Goal: Task Accomplishment & Management: Manage account settings

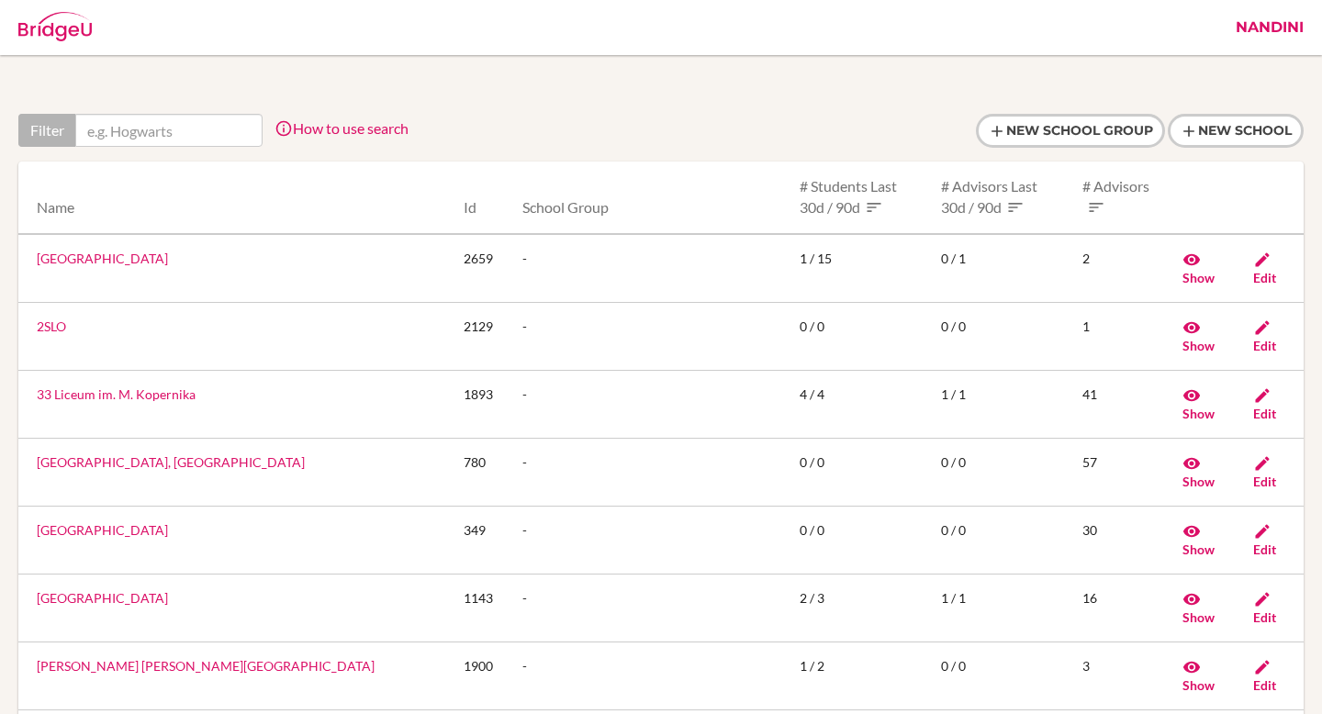
click at [1270, 36] on link "Nandini" at bounding box center [1270, 27] width 86 height 55
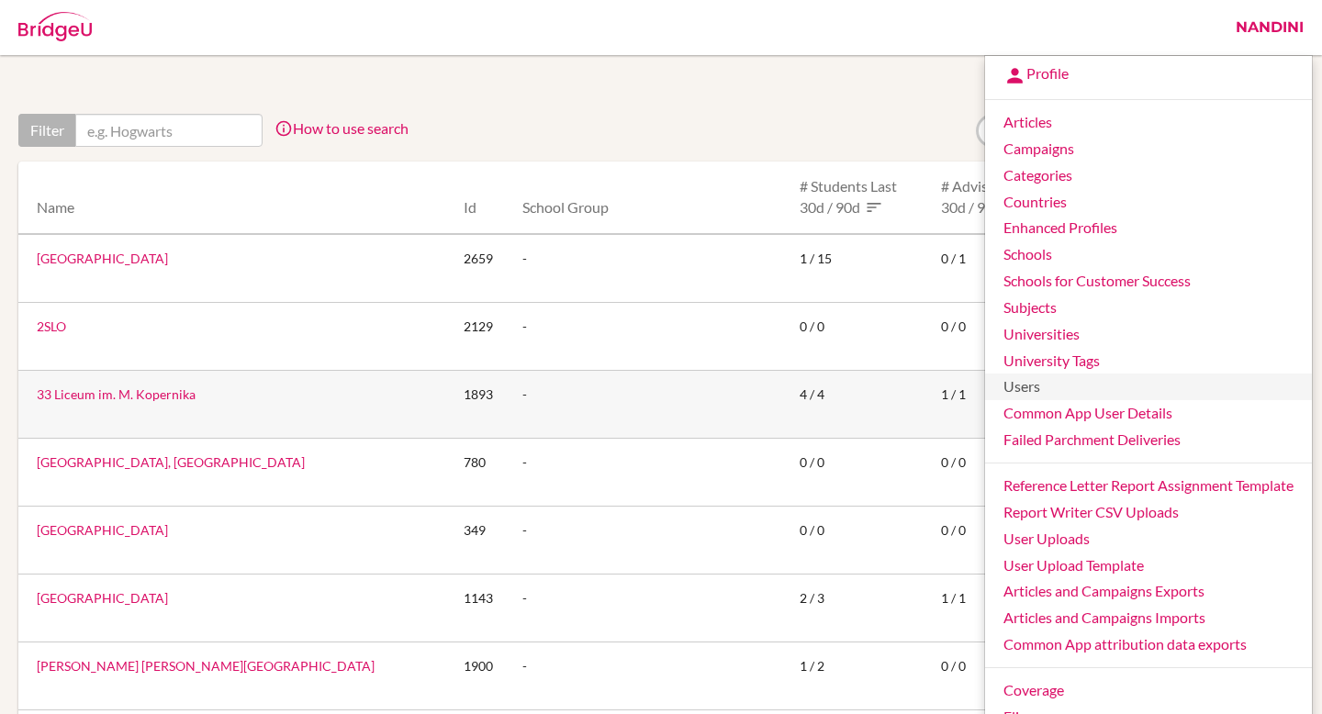
click at [1022, 383] on link "Users" at bounding box center [1148, 387] width 327 height 27
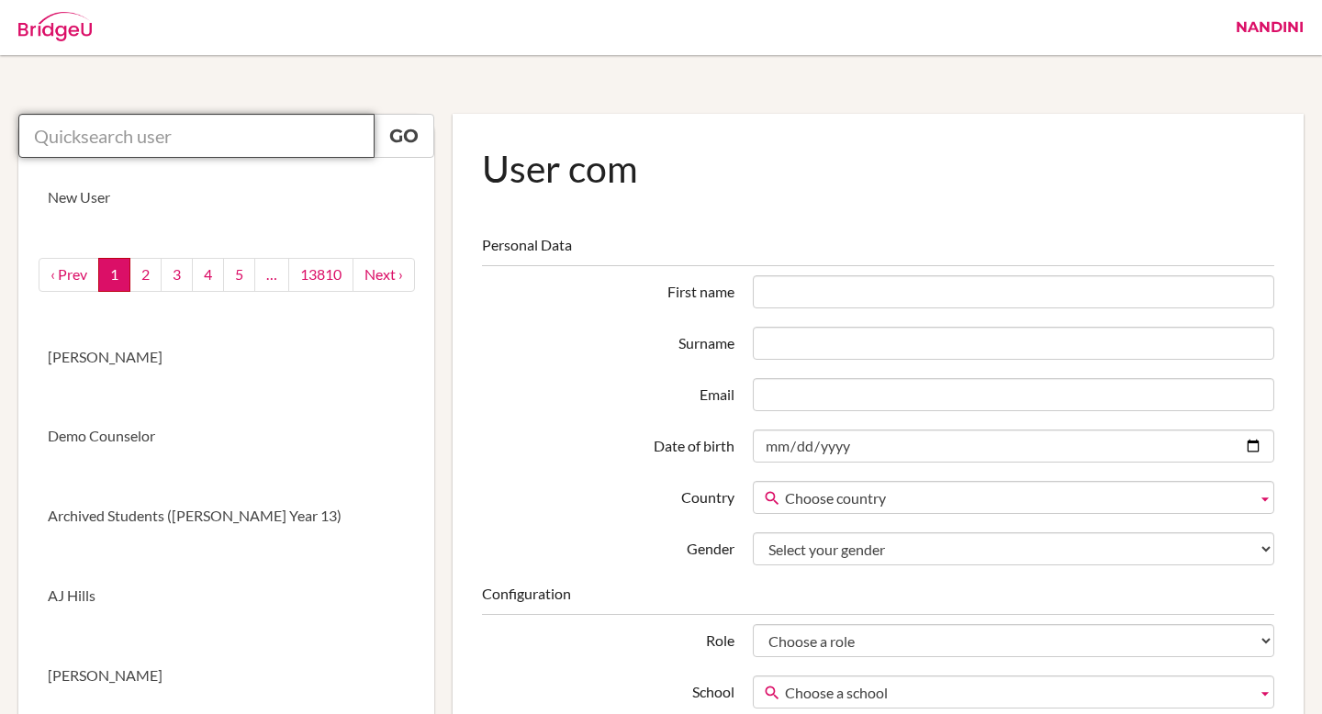
click at [285, 144] on input "text" at bounding box center [196, 136] width 356 height 44
paste input "counselor@tisa.az"
type input "counselor@tisa.a"
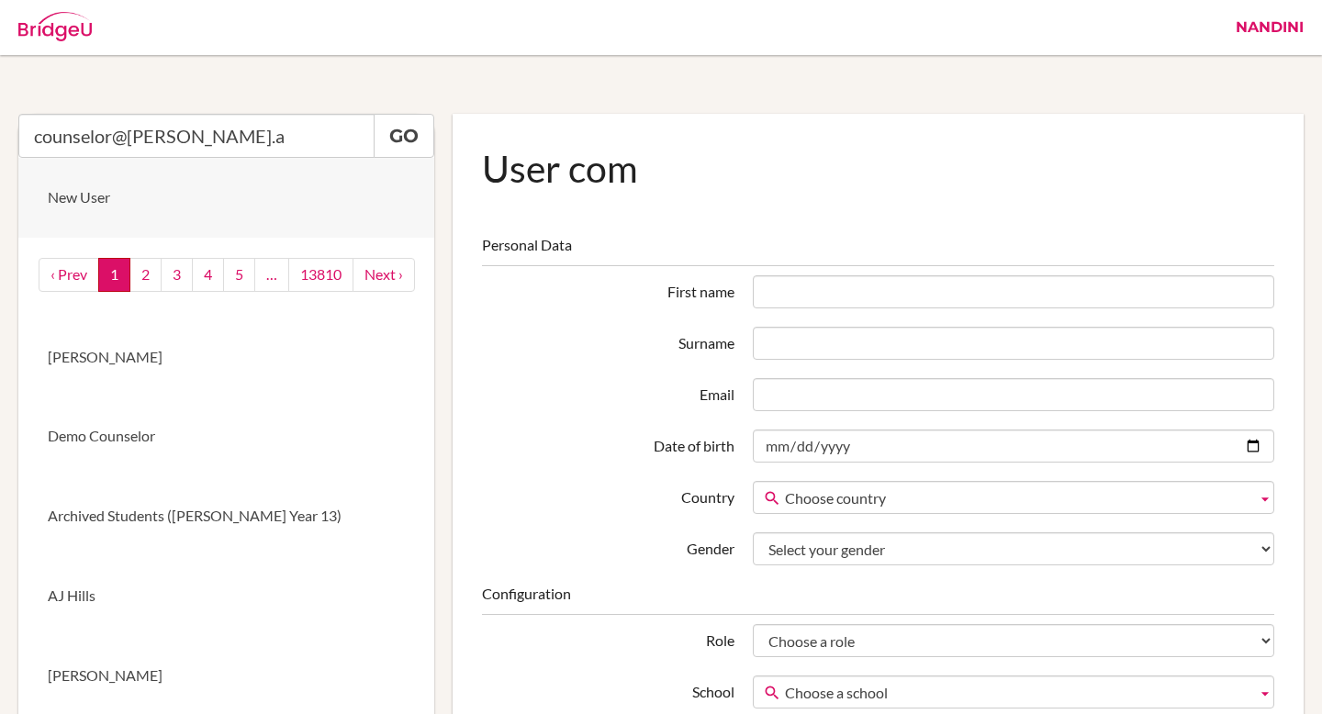
click at [187, 170] on link "New User" at bounding box center [226, 198] width 416 height 80
click at [198, 139] on input "counselor@tisa.a" at bounding box center [196, 136] width 356 height 44
type input "az"
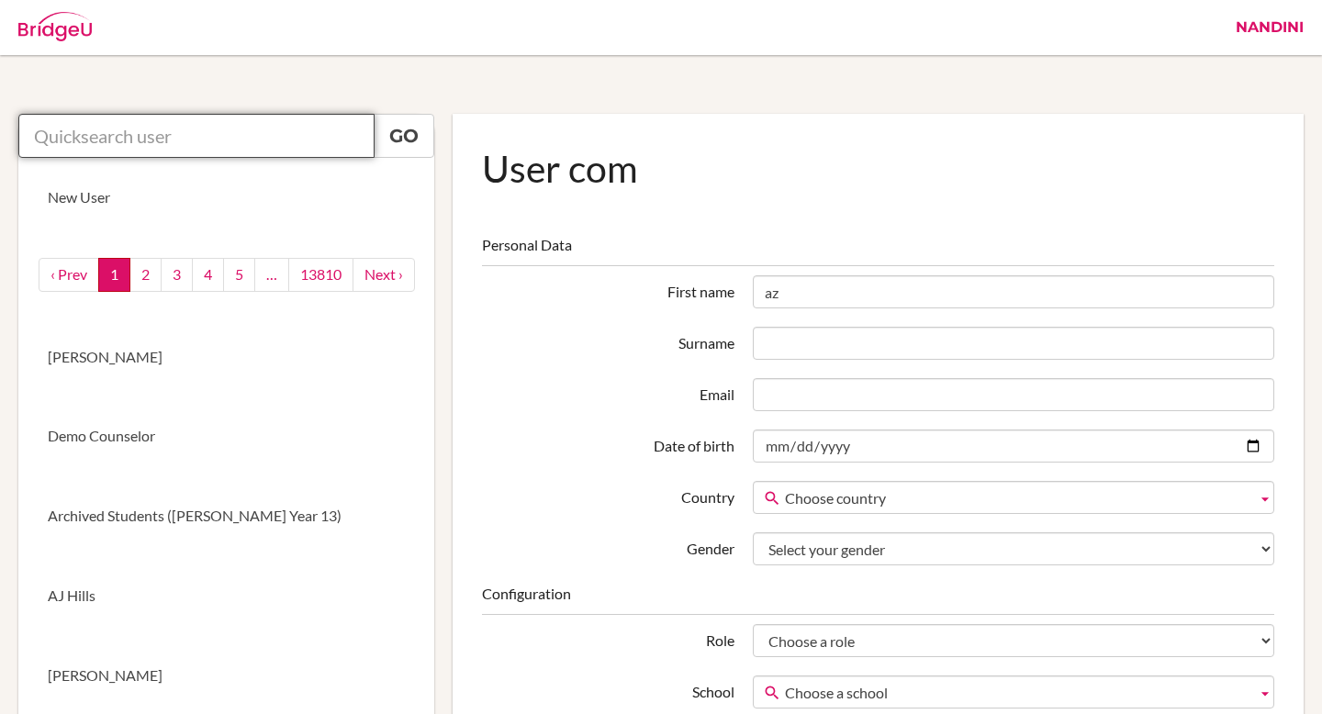
click at [140, 138] on input "text" at bounding box center [196, 136] width 356 height 44
paste input "[EMAIL_ADDRESS][PERSON_NAME][DOMAIN_NAME]"
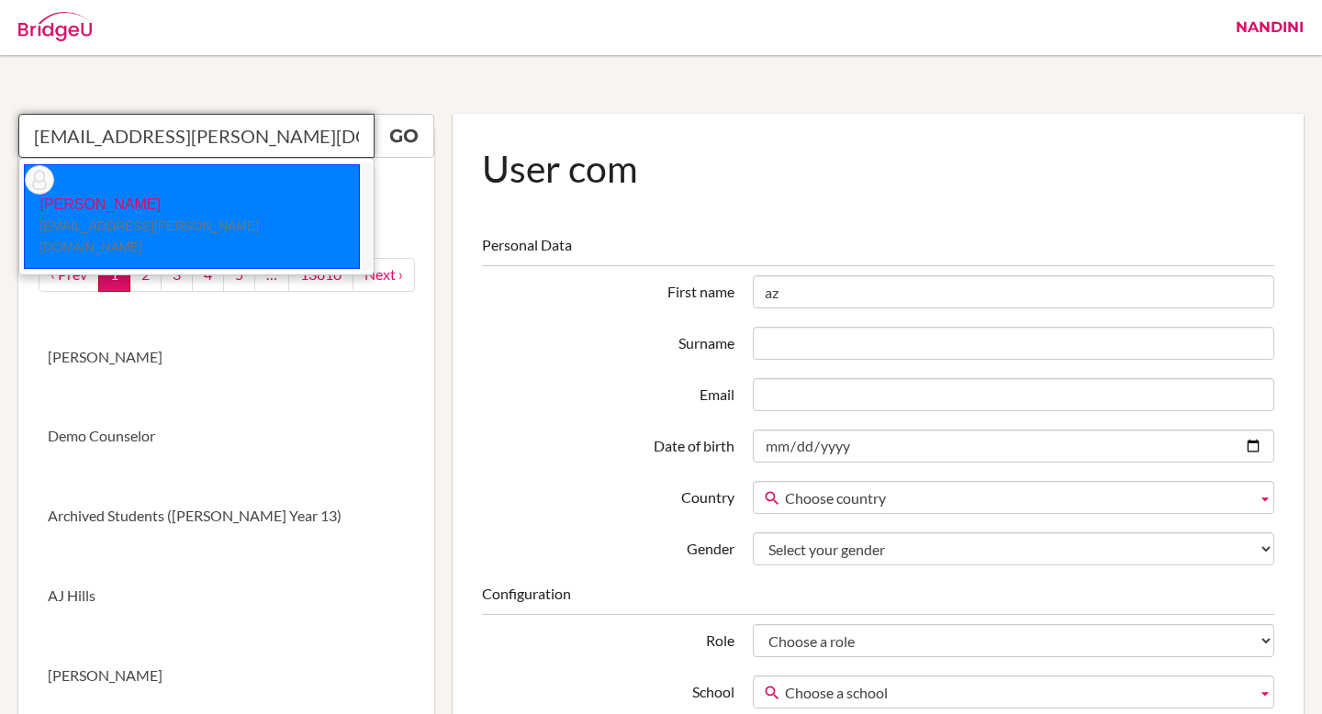
click at [221, 181] on li "Sarah Borgerding counselor@tisa.az" at bounding box center [196, 216] width 354 height 108
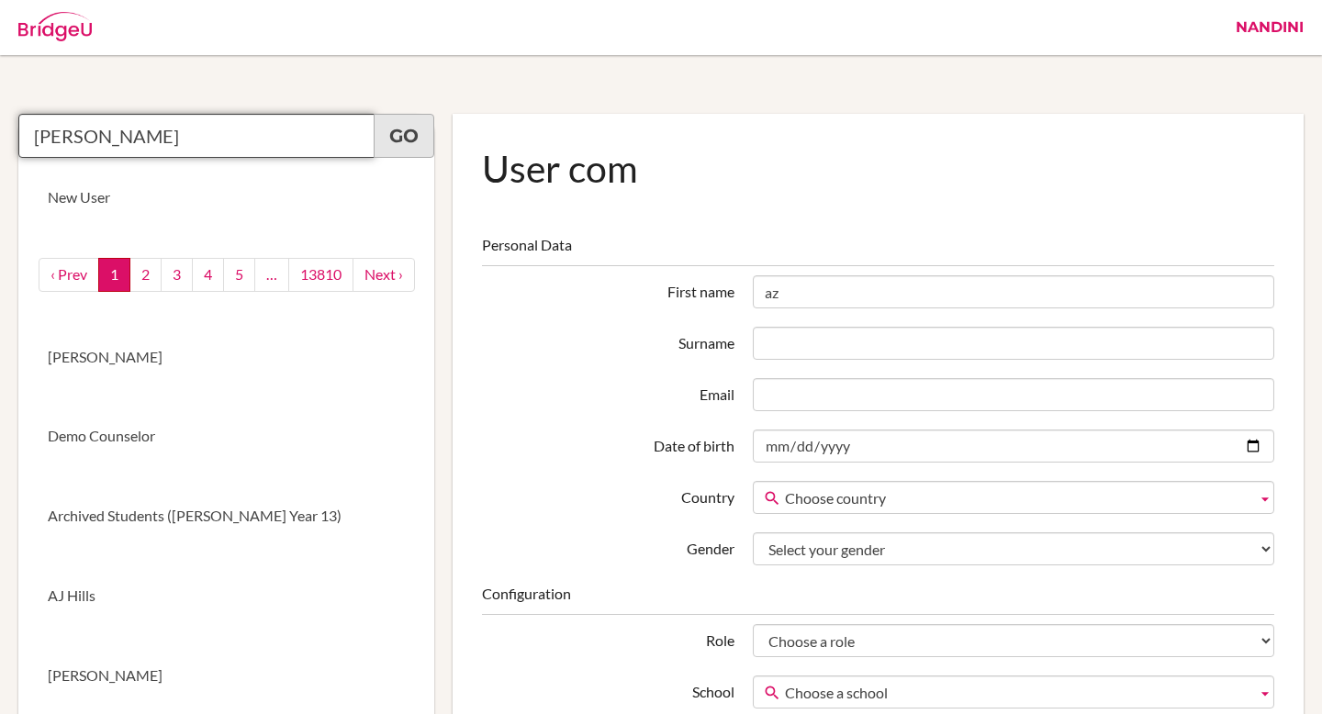
type input "[PERSON_NAME]"
click at [408, 147] on link "Go" at bounding box center [404, 136] width 61 height 44
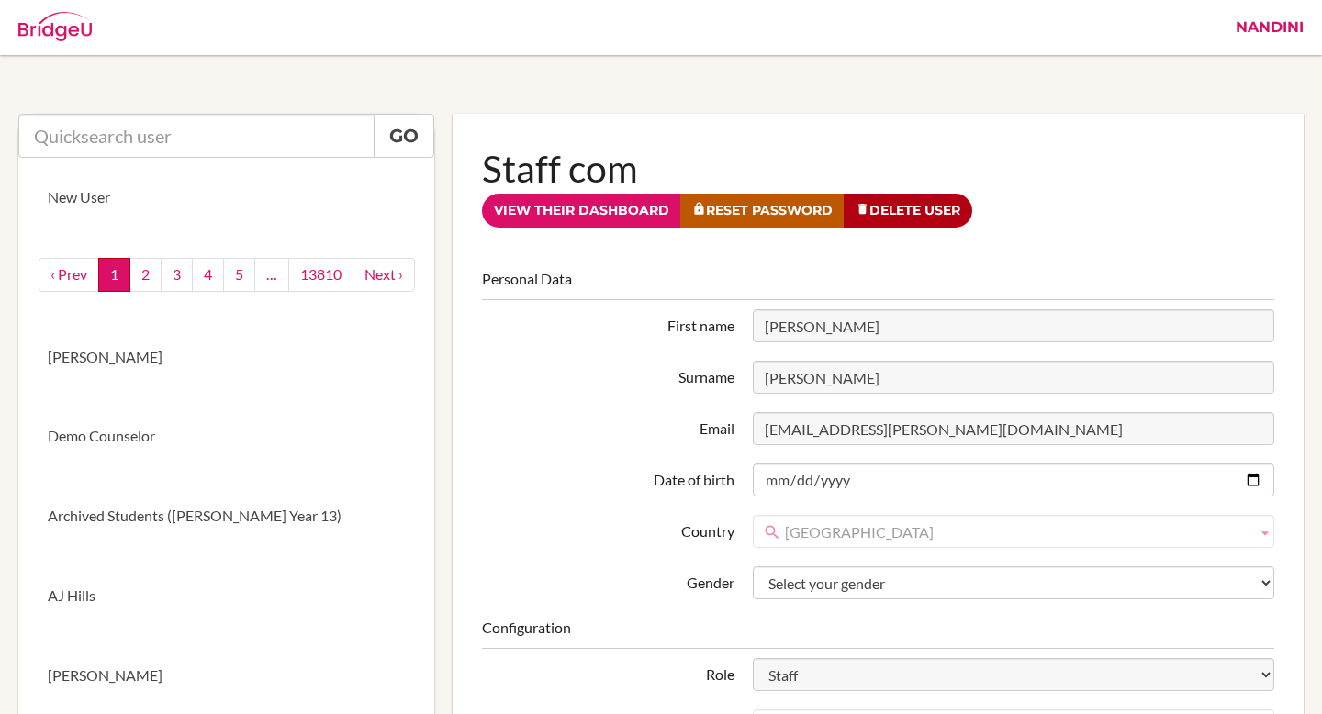
click at [1286, 27] on link "Nandini" at bounding box center [1270, 27] width 86 height 55
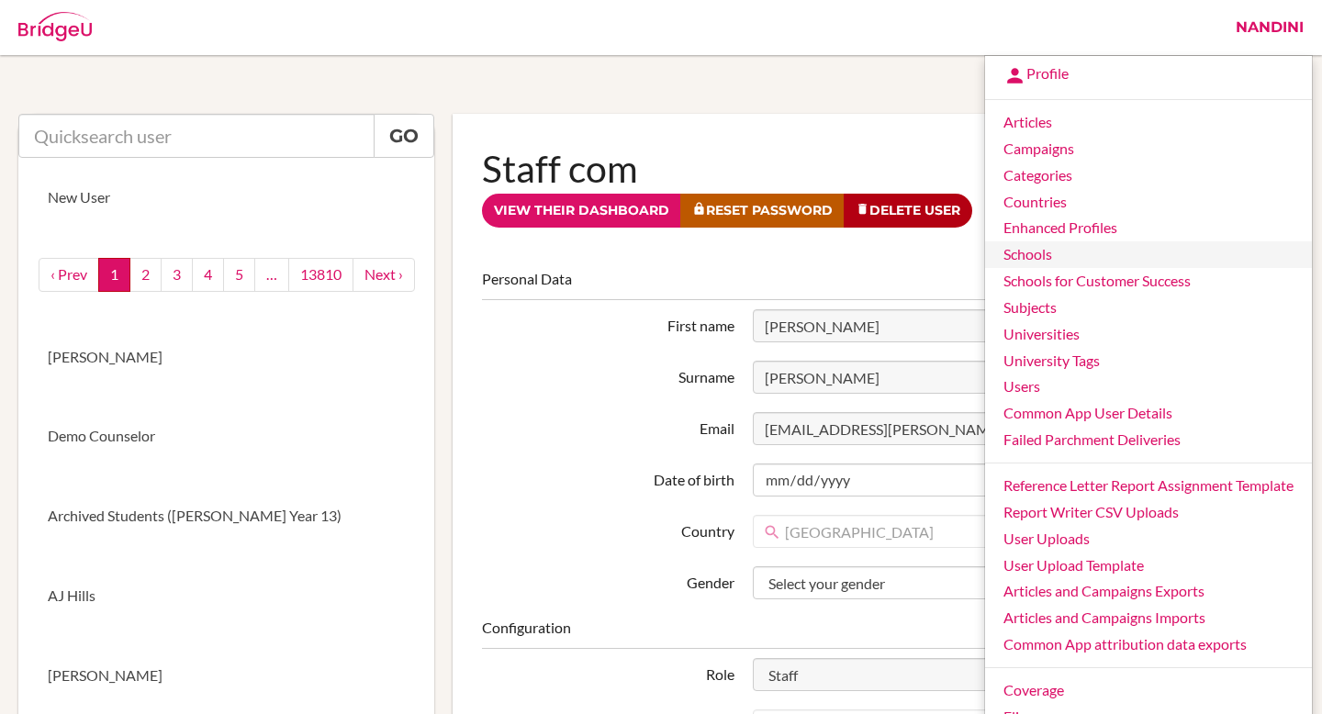
click at [1053, 253] on link "Schools" at bounding box center [1148, 254] width 327 height 27
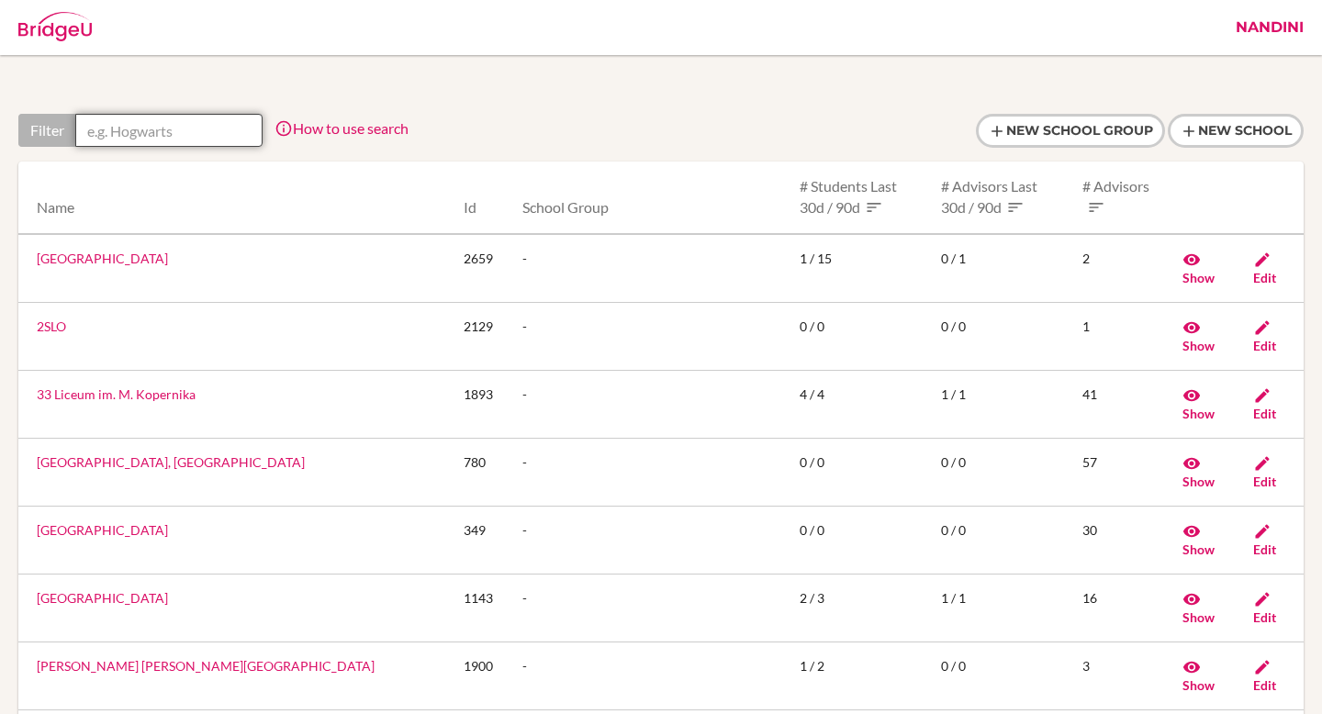
click at [162, 128] on input "text" at bounding box center [168, 130] width 187 height 33
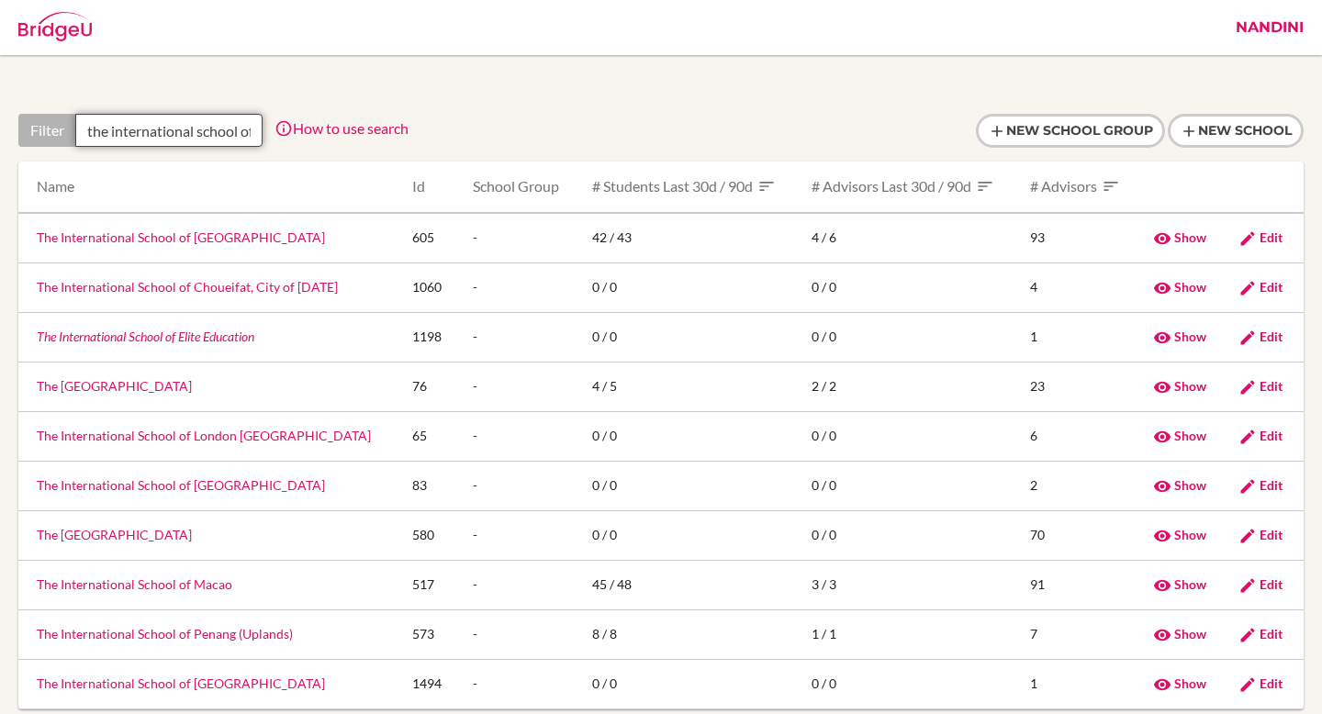
scroll to position [0, 12]
type input "the international school of"
click at [158, 237] on link "The International School of [GEOGRAPHIC_DATA]" at bounding box center [181, 238] width 288 height 16
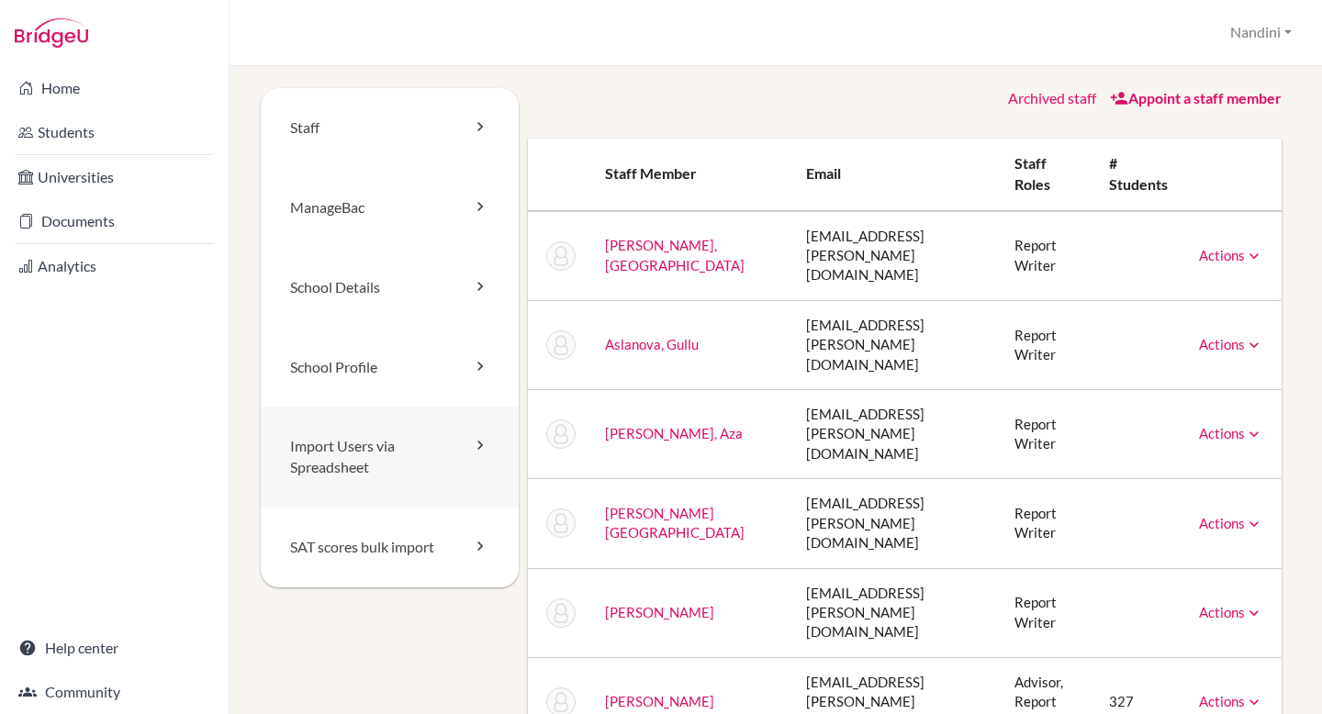
click at [439, 442] on link "Import Users via Spreadsheet" at bounding box center [390, 457] width 258 height 101
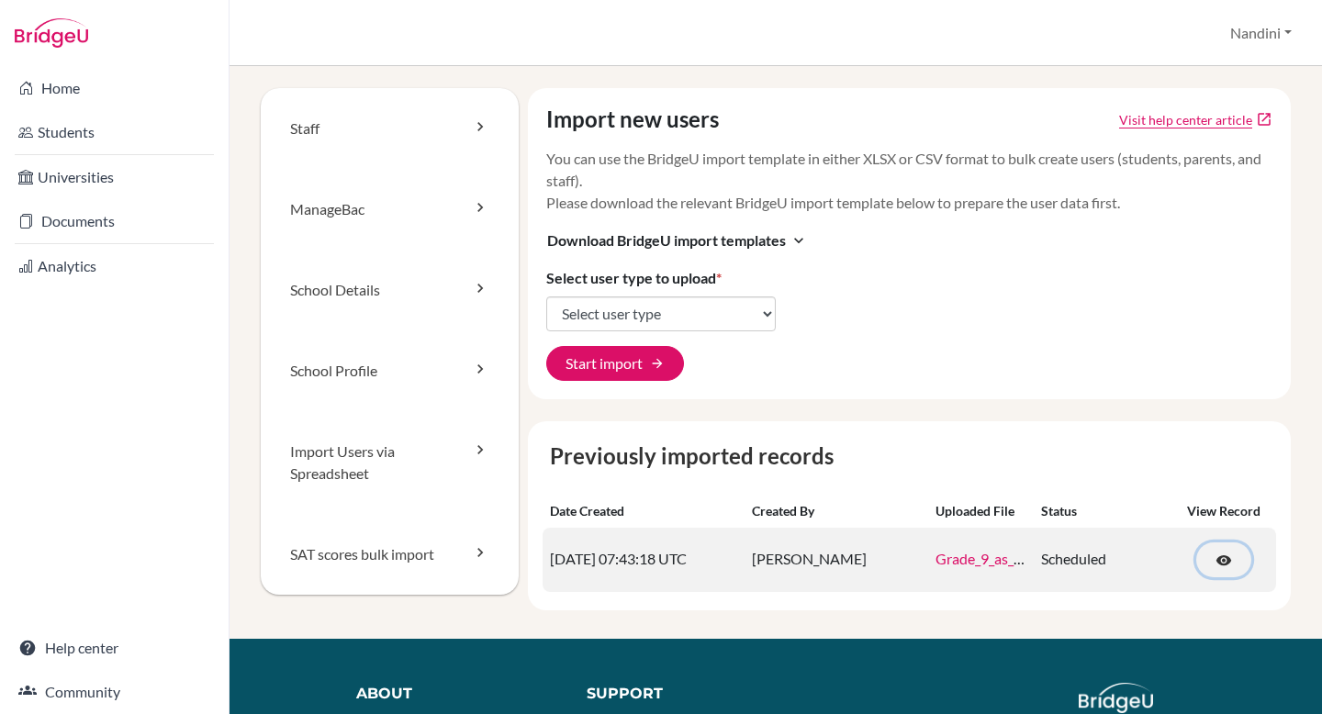
click at [1221, 561] on span "visibility" at bounding box center [1224, 561] width 17 height 17
